Goal: Transaction & Acquisition: Download file/media

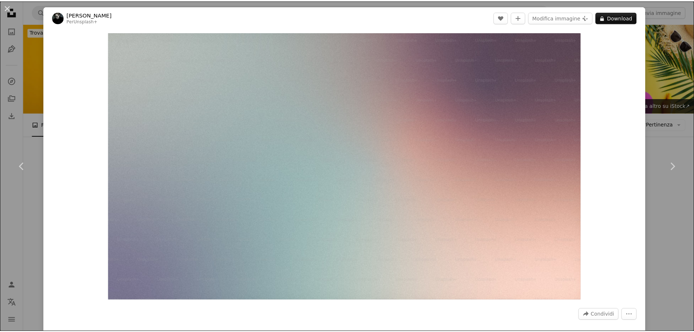
scroll to position [838, 0]
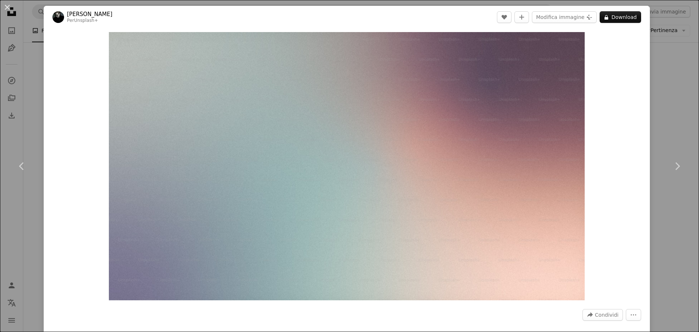
click at [650, 109] on div "An X shape Chevron left Chevron right [PERSON_NAME] Per Unsplash+ A heart A plu…" at bounding box center [349, 166] width 699 height 332
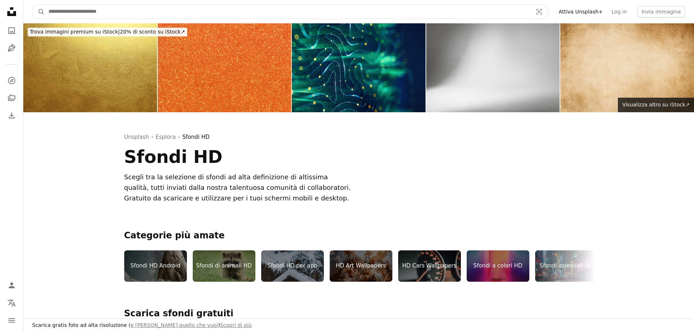
click at [98, 6] on input "Trova visual in tutto il sito" at bounding box center [287, 12] width 485 height 14
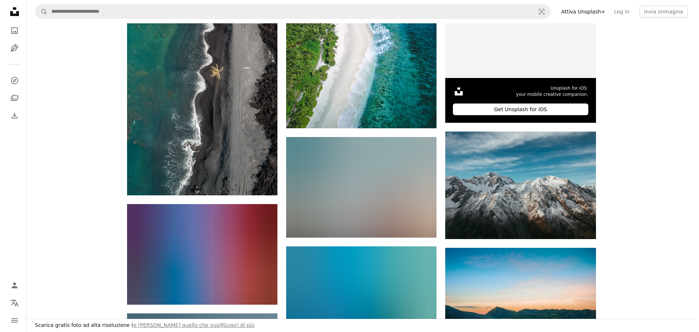
scroll to position [619, 0]
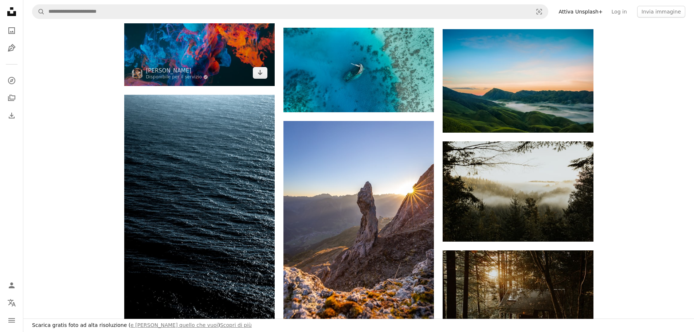
click at [172, 61] on img at bounding box center [199, 35] width 150 height 100
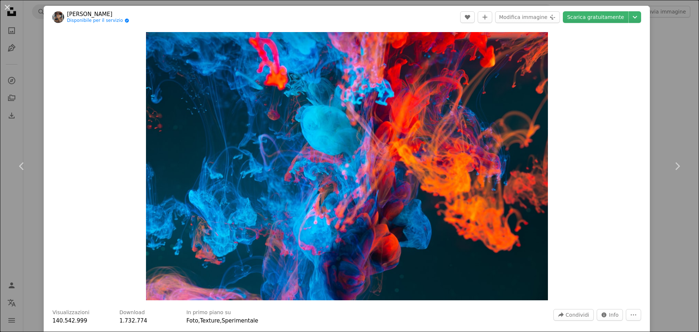
click at [655, 91] on div "An X shape Chevron left Chevron right [PERSON_NAME] K Disponibile per il serviz…" at bounding box center [349, 166] width 699 height 332
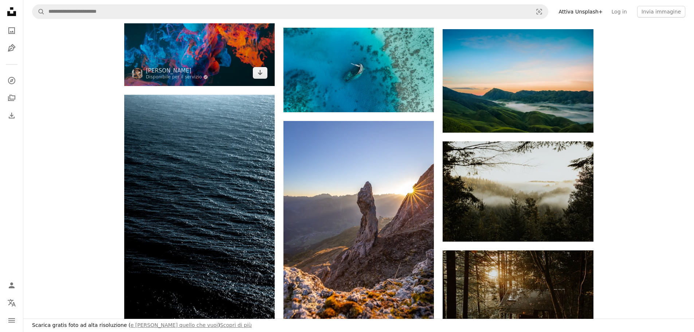
click at [209, 60] on img at bounding box center [199, 35] width 150 height 100
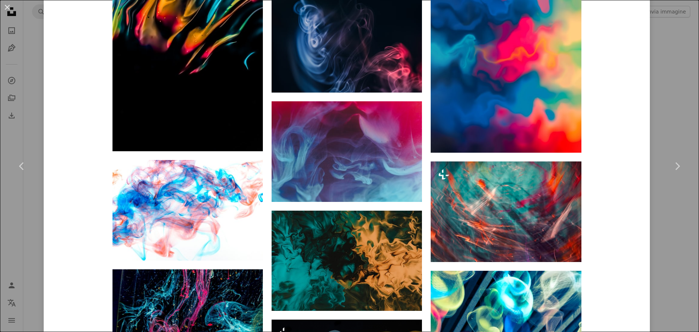
scroll to position [1056, 0]
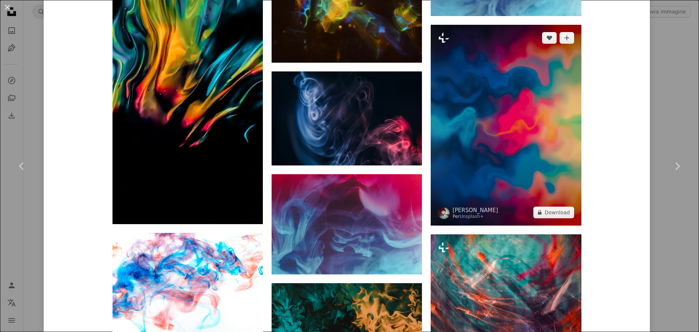
click at [519, 202] on img at bounding box center [506, 125] width 150 height 201
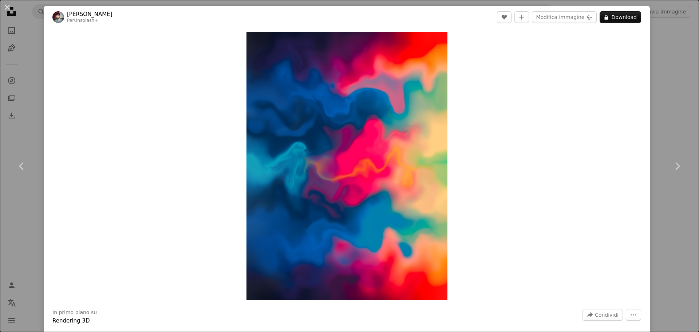
click at [664, 45] on div "An X shape Chevron left Chevron right Woliul Hasan Per Unsplash+ A heart A plus…" at bounding box center [349, 166] width 699 height 332
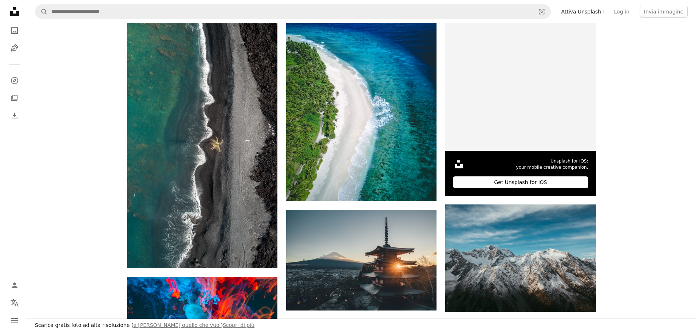
scroll to position [437, 0]
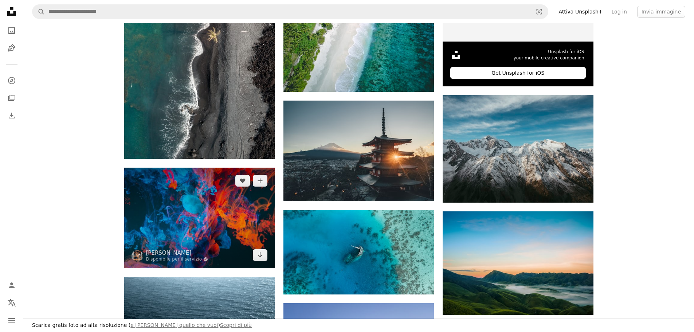
click at [206, 206] on img at bounding box center [199, 218] width 150 height 100
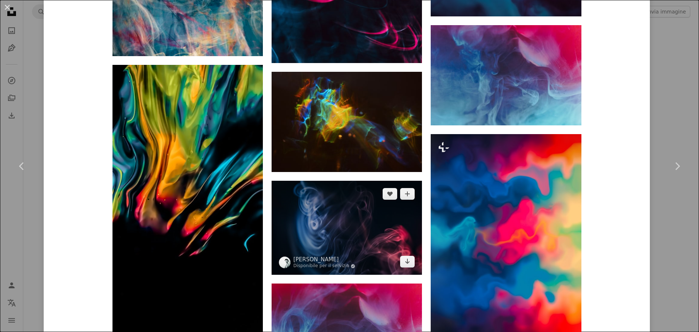
scroll to position [1092, 0]
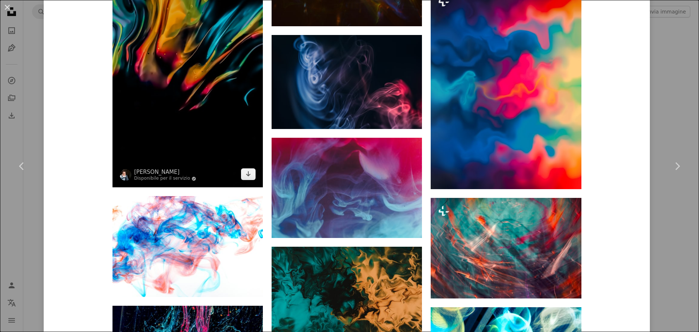
click at [218, 119] on img at bounding box center [188, 53] width 150 height 268
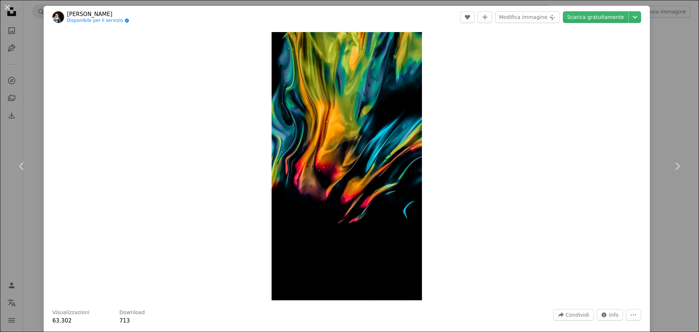
click at [662, 46] on div "An X shape Chevron left Chevron right [PERSON_NAME] Disponibile per il servizio…" at bounding box center [349, 166] width 699 height 332
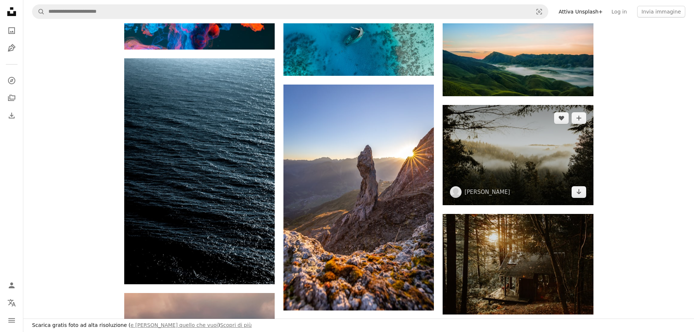
scroll to position [546, 0]
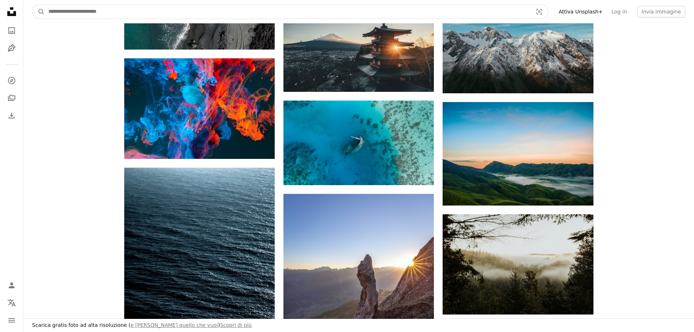
click at [72, 10] on input "Trova visual in tutto il sito" at bounding box center [287, 12] width 485 height 14
type input "*****"
click button "A magnifying glass" at bounding box center [38, 12] width 12 height 14
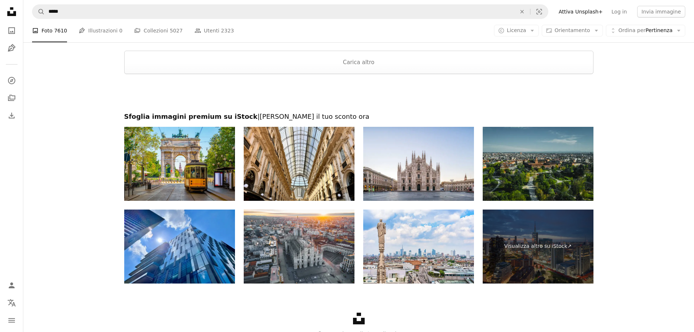
scroll to position [1238, 0]
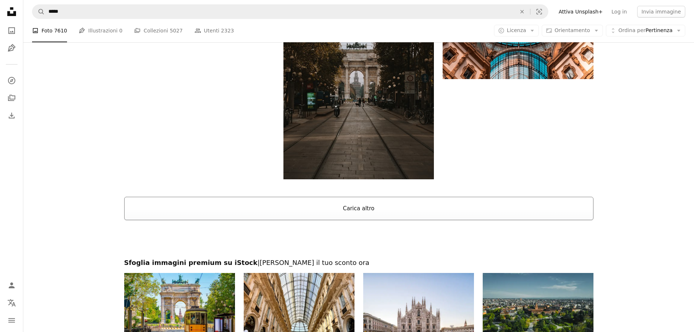
click at [345, 218] on button "Carica altro" at bounding box center [358, 208] width 469 height 23
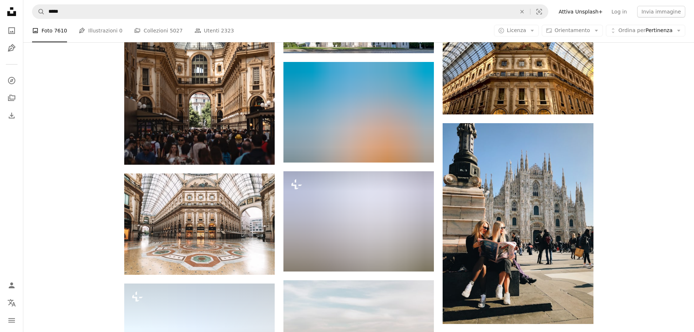
scroll to position [2403, 0]
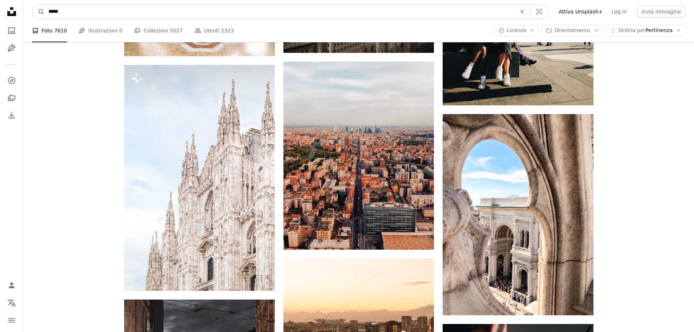
drag, startPoint x: 91, startPoint y: 8, endPoint x: 0, endPoint y: 25, distance: 92.3
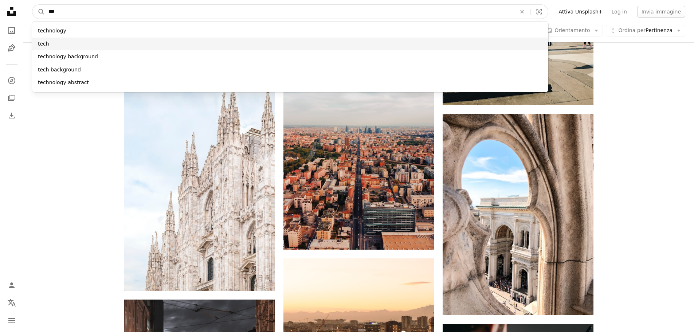
type input "***"
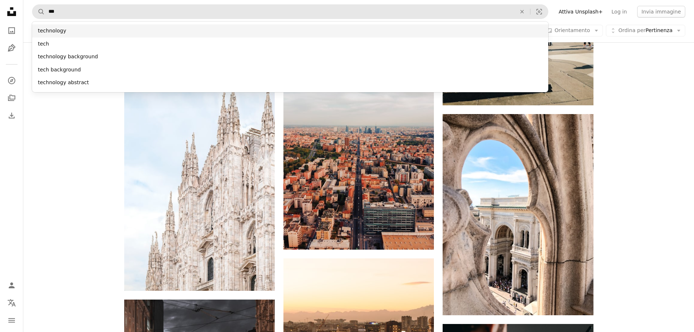
click at [116, 30] on div "technology" at bounding box center [290, 30] width 516 height 13
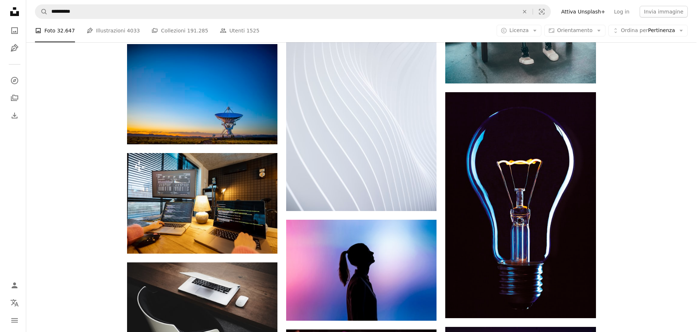
scroll to position [2440, 0]
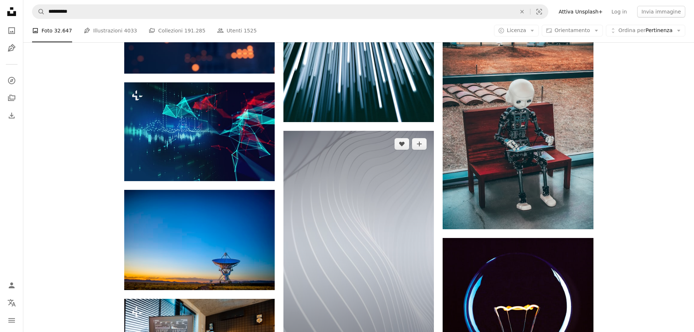
click at [359, 208] on img at bounding box center [358, 244] width 150 height 226
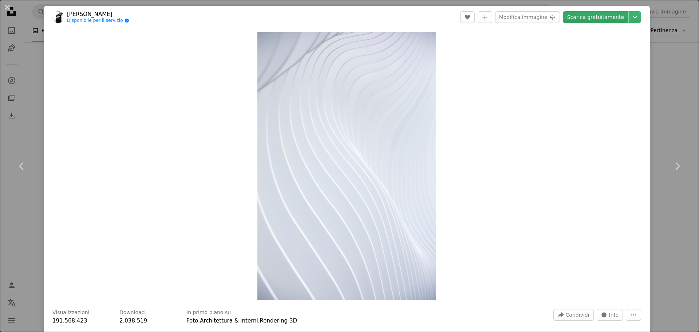
click at [590, 15] on link "Scarica gratuitamente" at bounding box center [596, 17] width 66 height 12
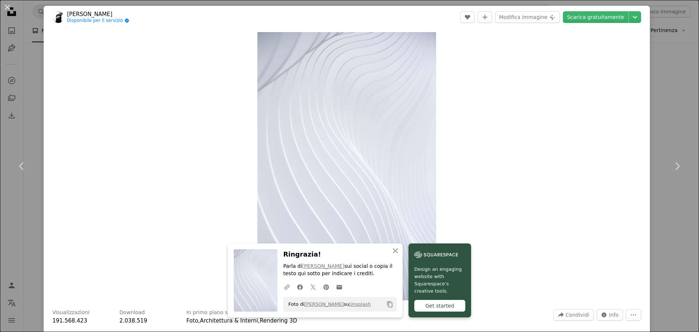
drag, startPoint x: 524, startPoint y: 184, endPoint x: 468, endPoint y: 182, distance: 56.5
click at [524, 184] on div "Zoom in" at bounding box center [347, 165] width 606 height 275
